Goal: Information Seeking & Learning: Learn about a topic

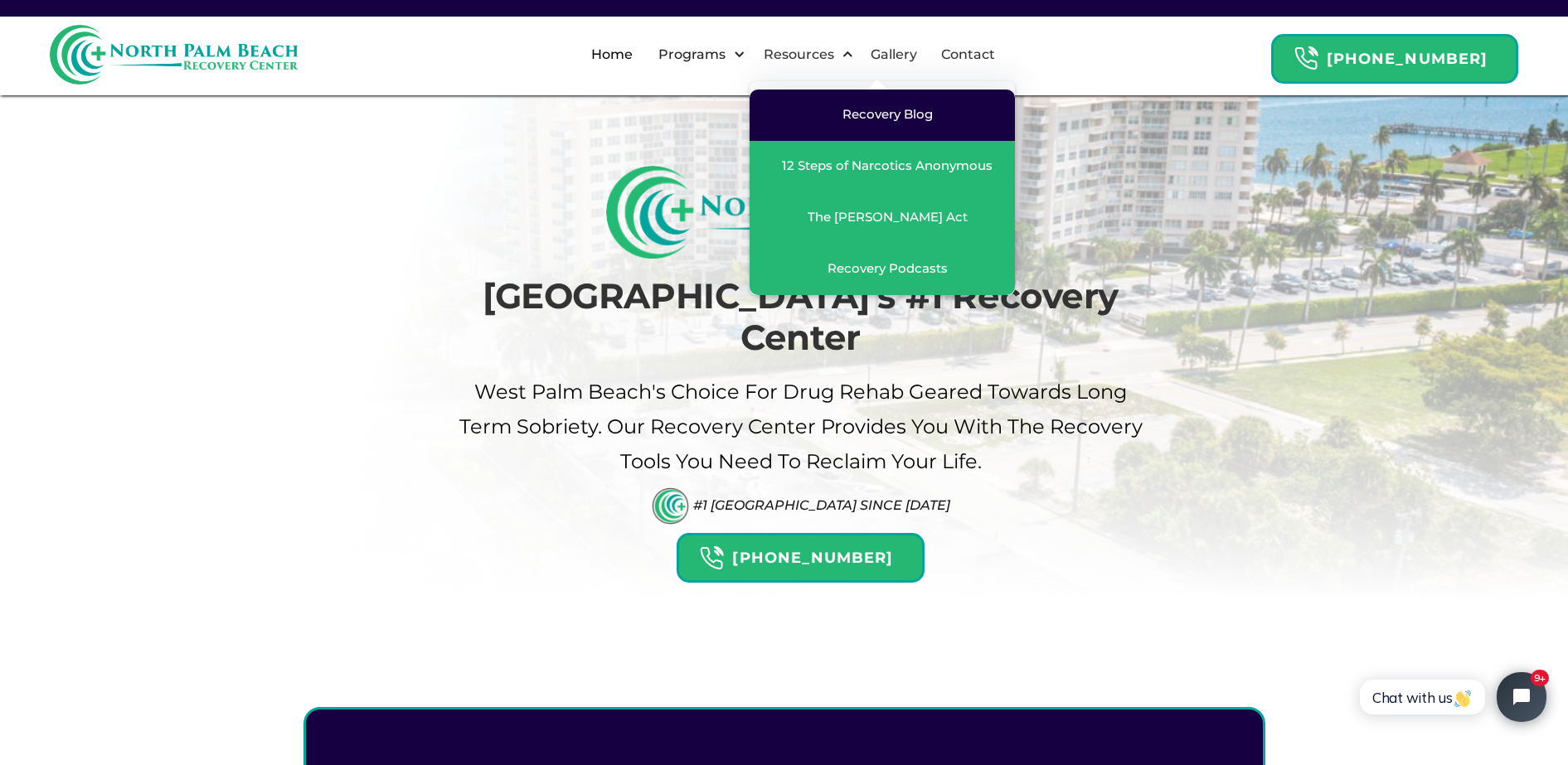
click at [884, 110] on div "Recovery Blog" at bounding box center [887, 114] width 90 height 16
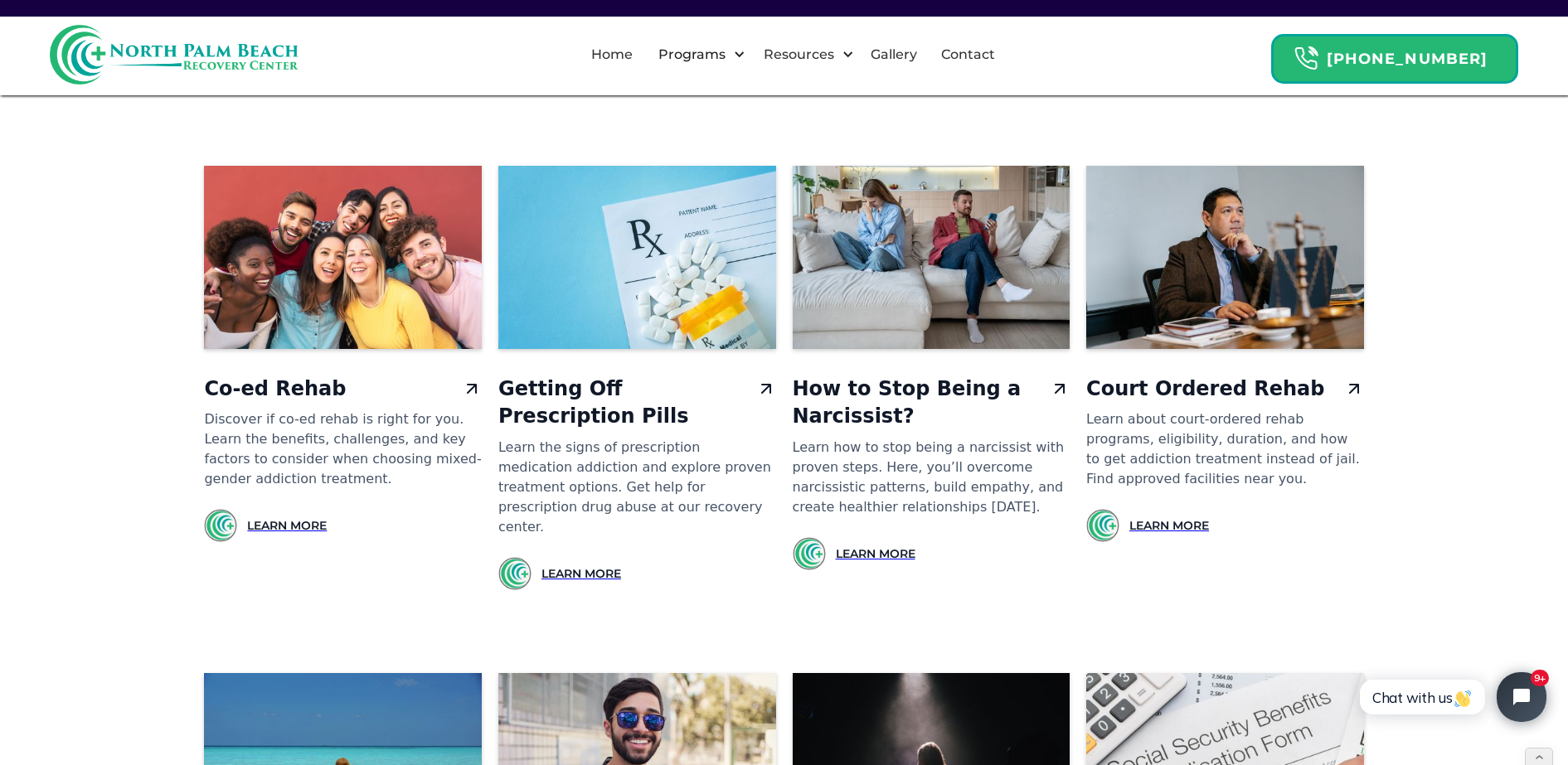
scroll to position [772, 0]
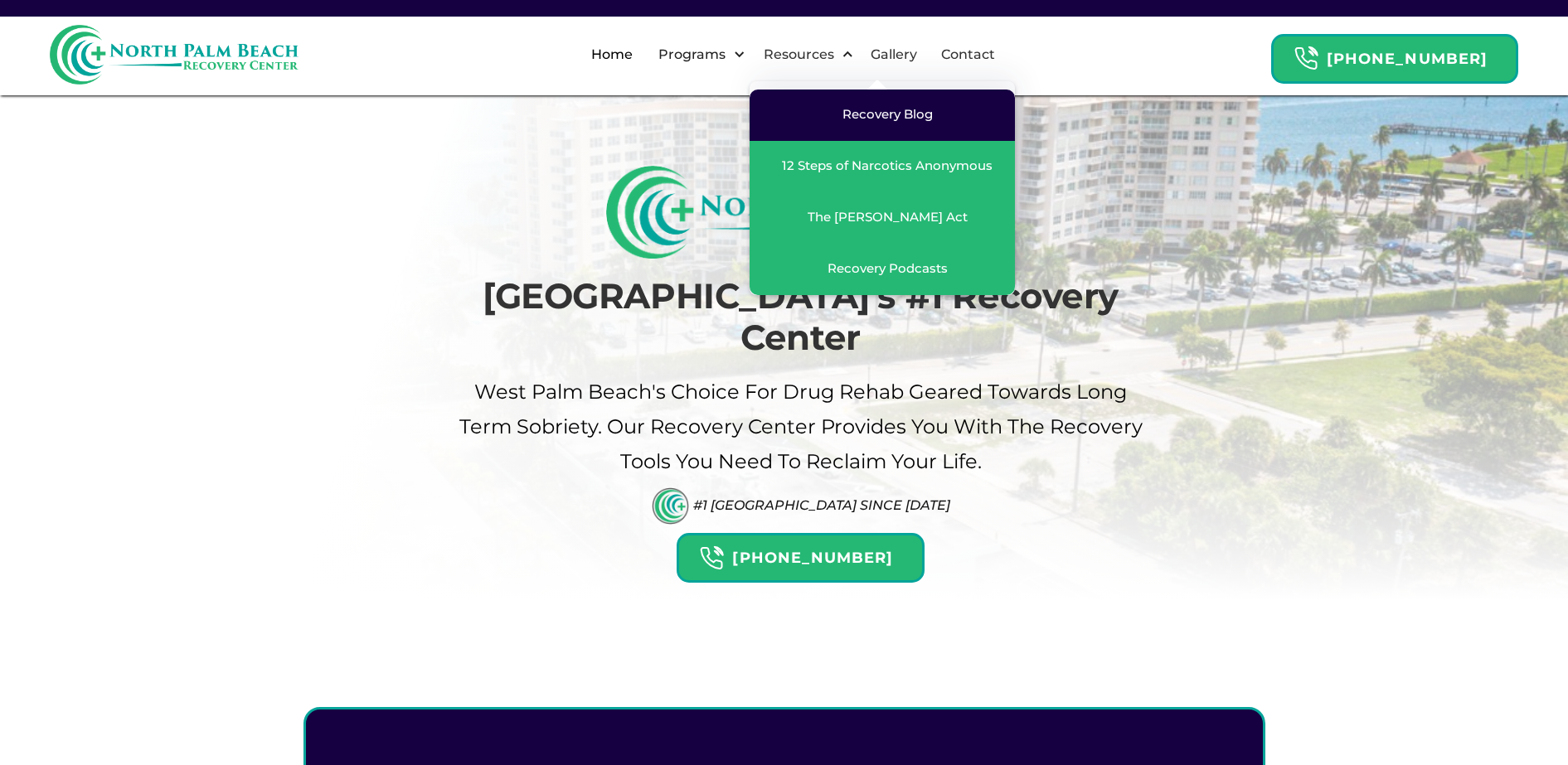
click at [871, 128] on link "Recovery Blog" at bounding box center [883, 115] width 265 height 52
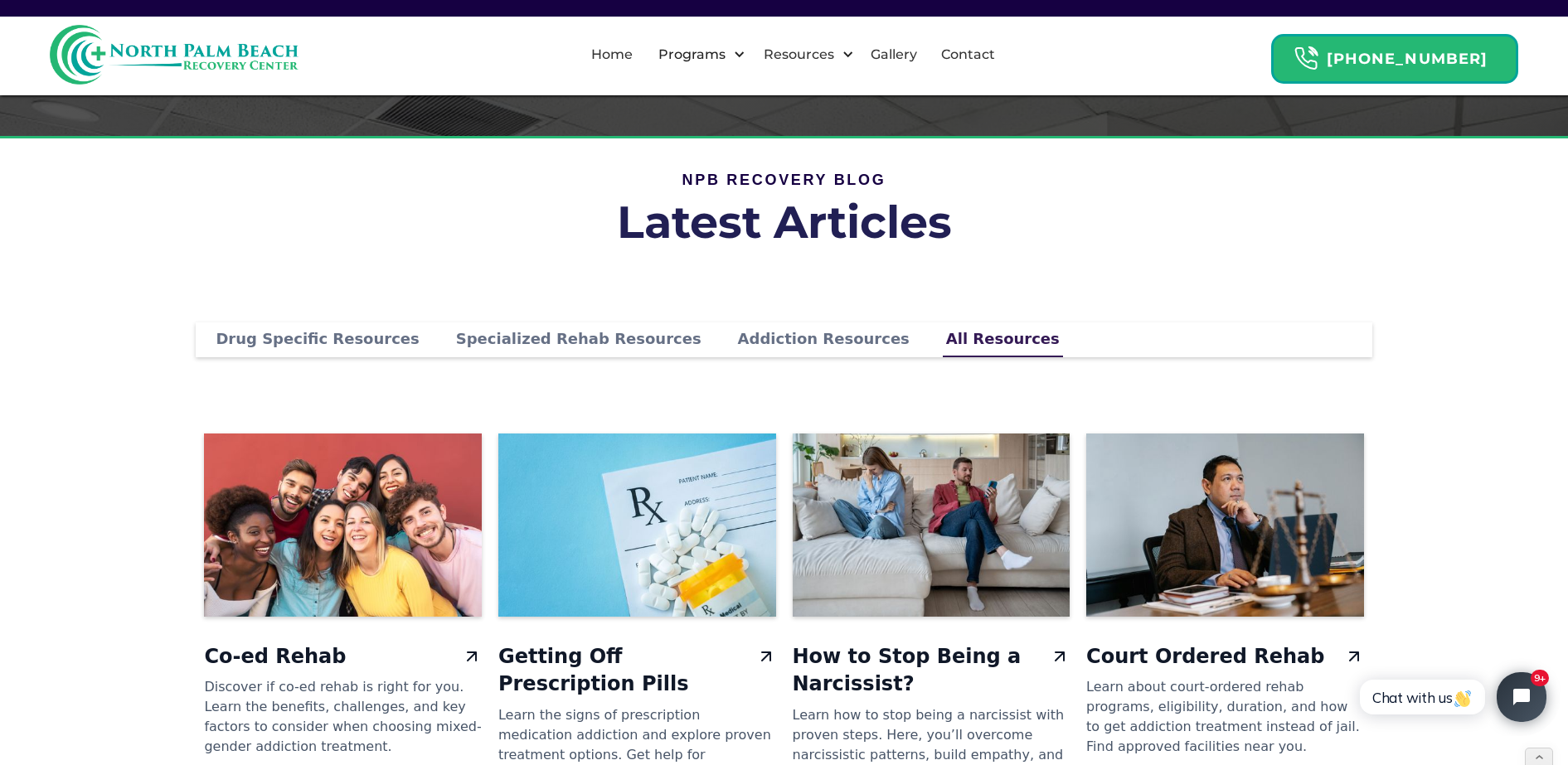
scroll to position [123, 0]
